Goal: Entertainment & Leisure: Consume media (video, audio)

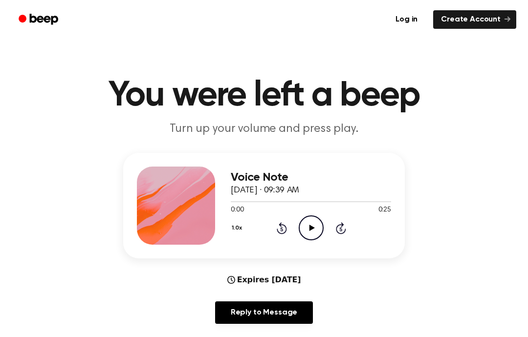
click at [314, 227] on icon "Play Audio" at bounding box center [310, 227] width 25 height 25
click at [306, 221] on icon "Play Audio" at bounding box center [310, 227] width 25 height 25
click at [314, 219] on icon "Play Audio" at bounding box center [310, 227] width 25 height 25
click at [312, 231] on icon at bounding box center [311, 228] width 4 height 6
click at [331, 227] on div "1.0x Rewind 5 seconds Play Audio Skip 5 seconds" at bounding box center [311, 227] width 160 height 25
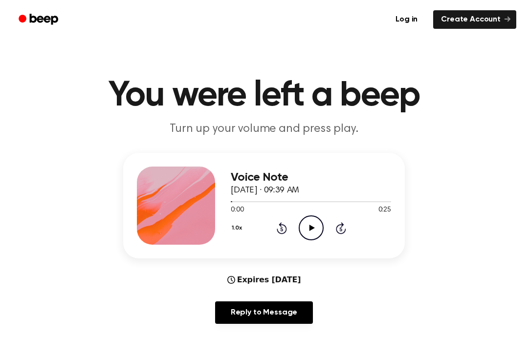
click at [305, 231] on icon "Play Audio" at bounding box center [310, 227] width 25 height 25
click at [307, 223] on icon "Play Audio" at bounding box center [310, 227] width 25 height 25
